Goal: Find specific page/section: Find specific page/section

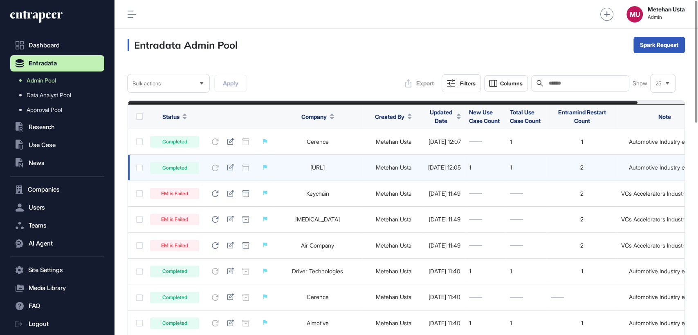
drag, startPoint x: 335, startPoint y: 168, endPoint x: 282, endPoint y: 168, distance: 53.2
click at [282, 168] on td "Helm.ai" at bounding box center [317, 168] width 90 height 26
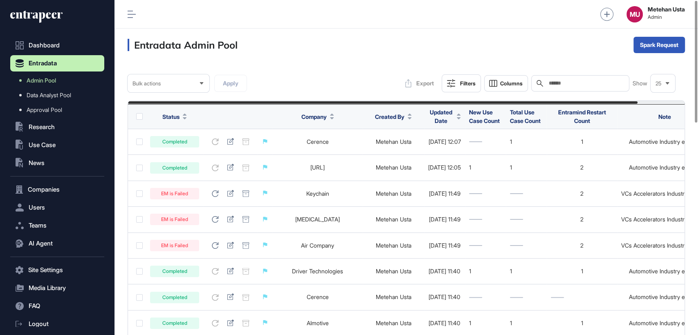
click at [323, 41] on div "Entradata Admin Pool Spark Request" at bounding box center [405, 45] width 583 height 33
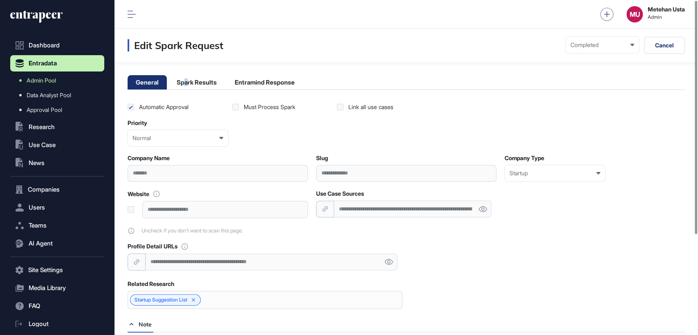
drag, startPoint x: 186, startPoint y: 83, endPoint x: 228, endPoint y: 102, distance: 45.8
click at [227, 84] on li "Spark Results" at bounding box center [265, 82] width 76 height 14
click at [227, 83] on li "Spark Results" at bounding box center [265, 82] width 76 height 14
